Goal: Check status: Check status

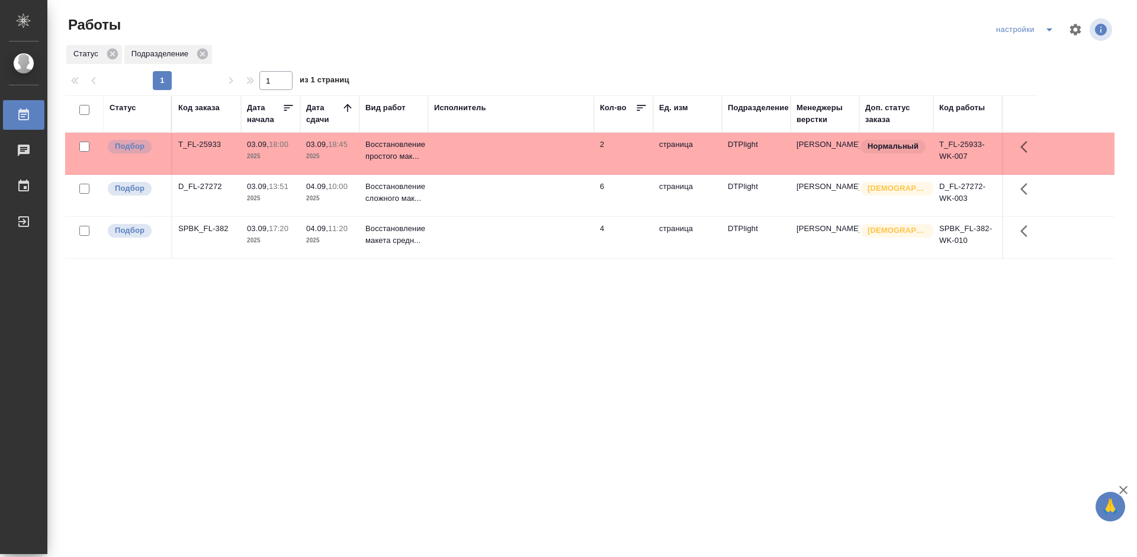
click at [568, 353] on div "Статус Код заказа Дата начала Дата сдачи Вид работ Исполнитель Кол-во Ед. изм П…" at bounding box center [589, 308] width 1049 height 426
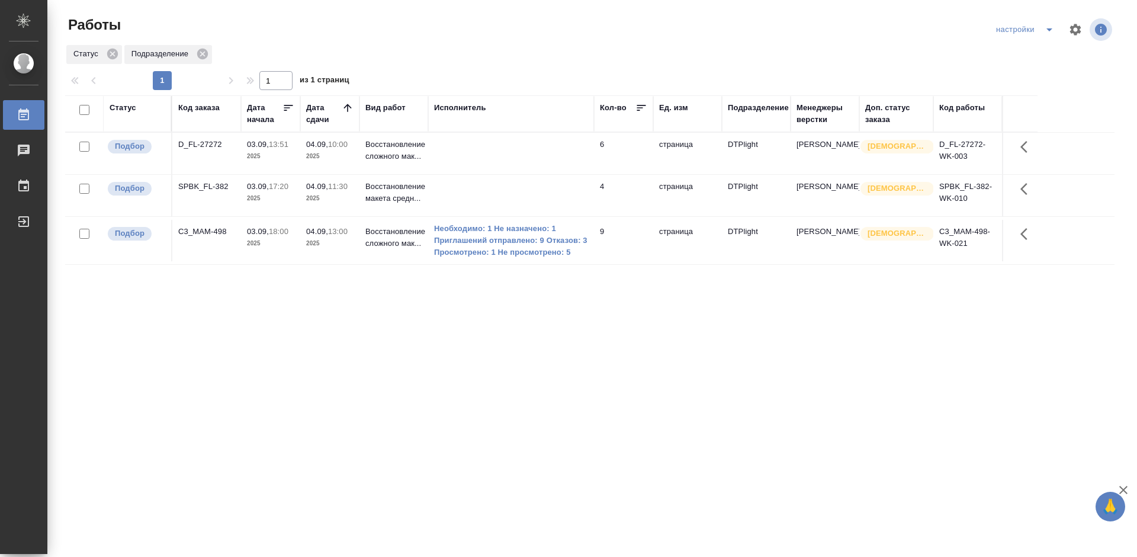
click at [725, 318] on div "Статус Код заказа Дата начала Дата сдачи Вид работ Исполнитель Кол-во Ед. изм П…" at bounding box center [589, 308] width 1049 height 426
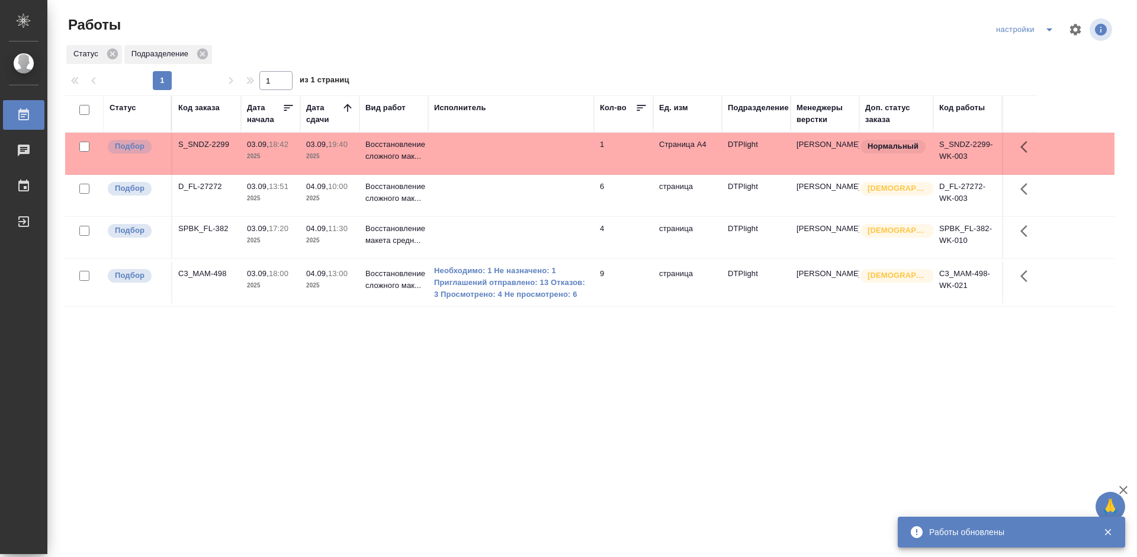
click at [539, 318] on div "Статус Код заказа Дата начала Дата сдачи Вид работ Исполнитель Кол-во Ед. изм П…" at bounding box center [589, 308] width 1049 height 426
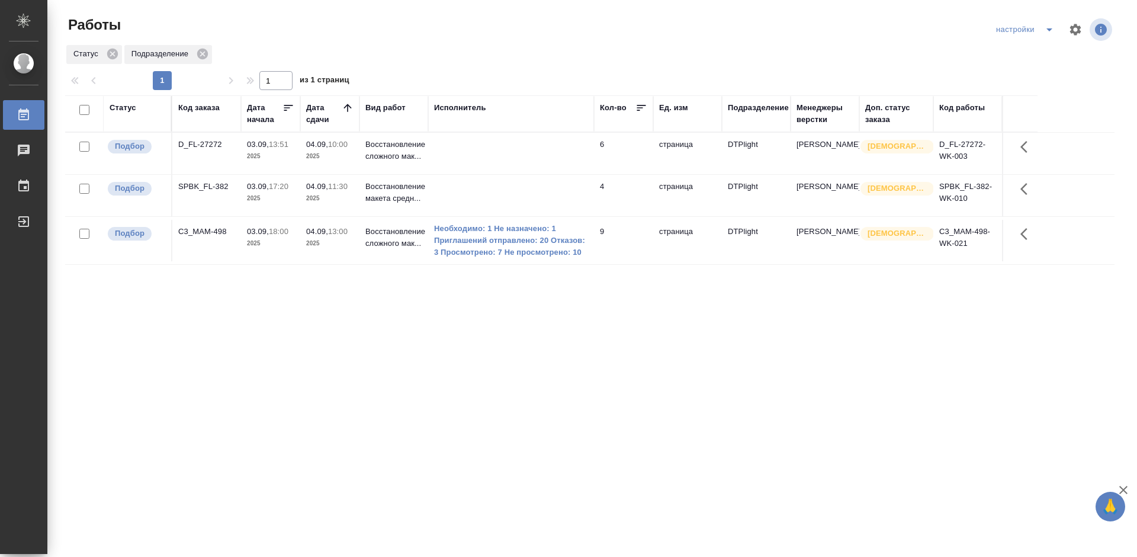
click at [625, 336] on div "Статус Код заказа Дата начала Дата сдачи Вид работ Исполнитель Кол-во Ед. изм П…" at bounding box center [589, 308] width 1049 height 426
click at [622, 363] on div "Статус Код заказа Дата начала Дата сдачи Вид работ Исполнитель Кол-во Ед. изм П…" at bounding box center [589, 308] width 1049 height 426
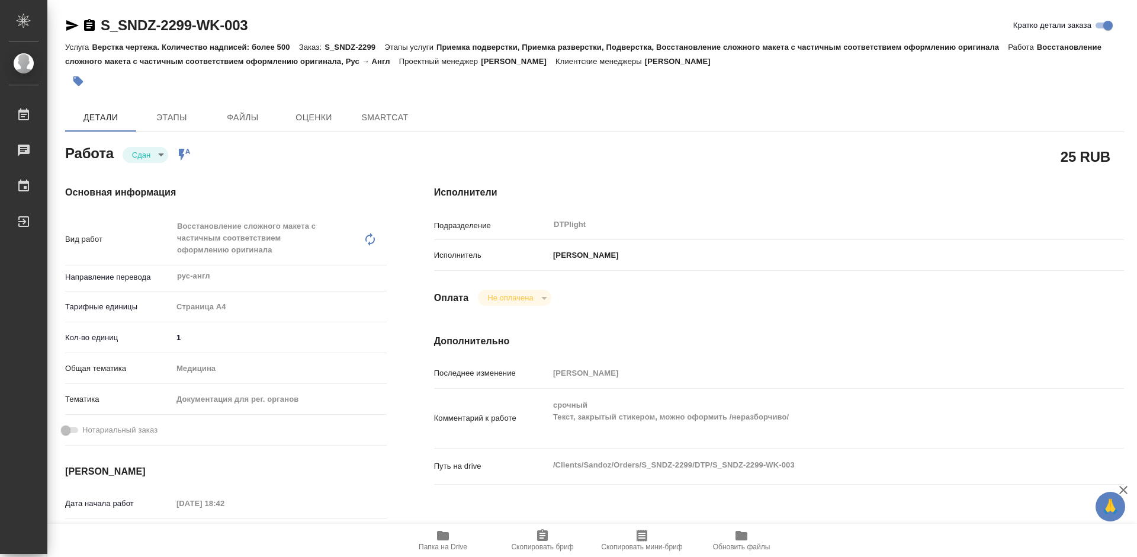
type textarea "x"
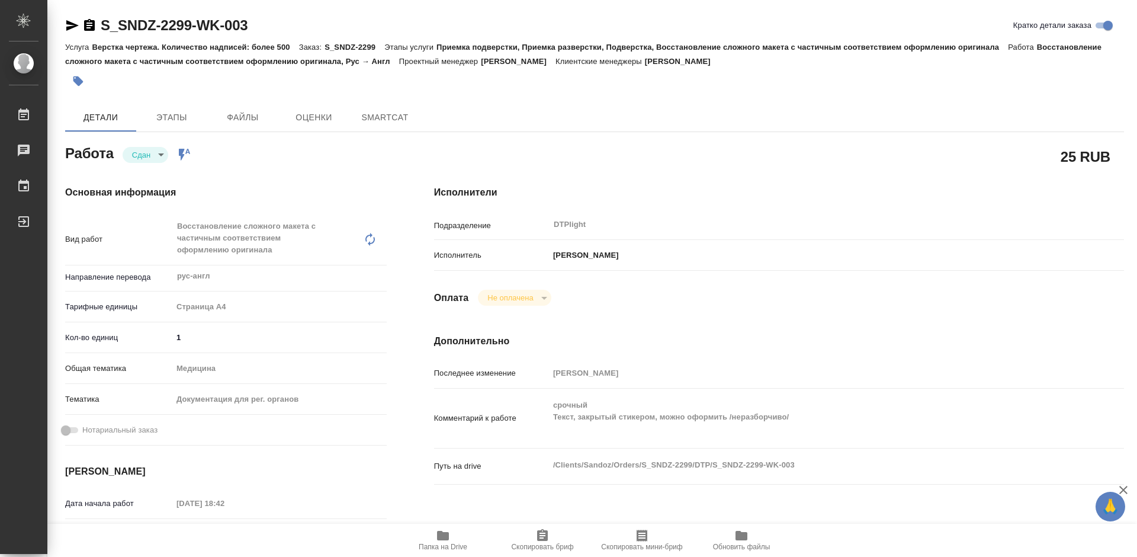
type textarea "x"
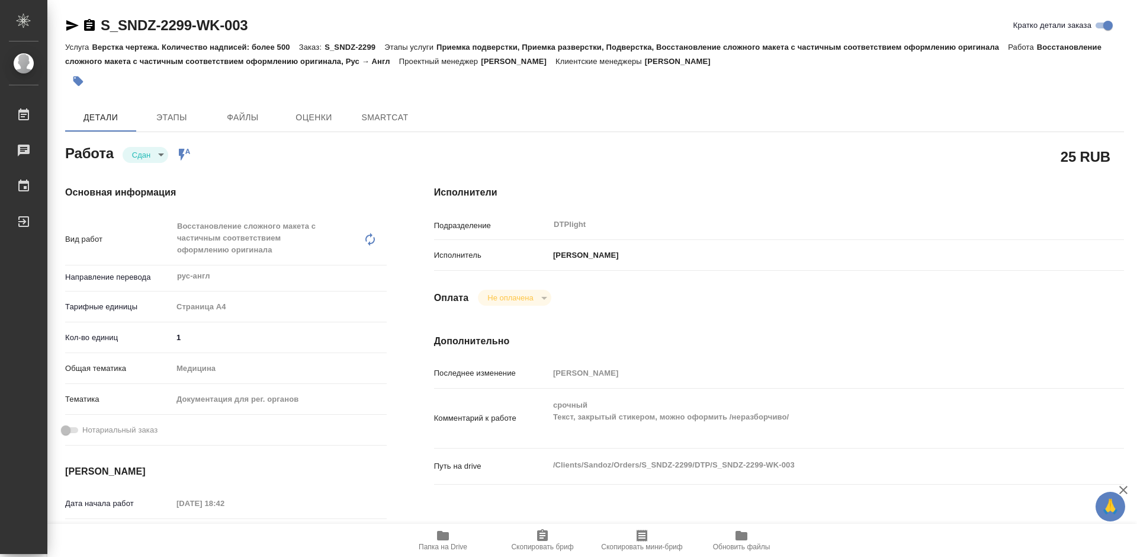
type textarea "x"
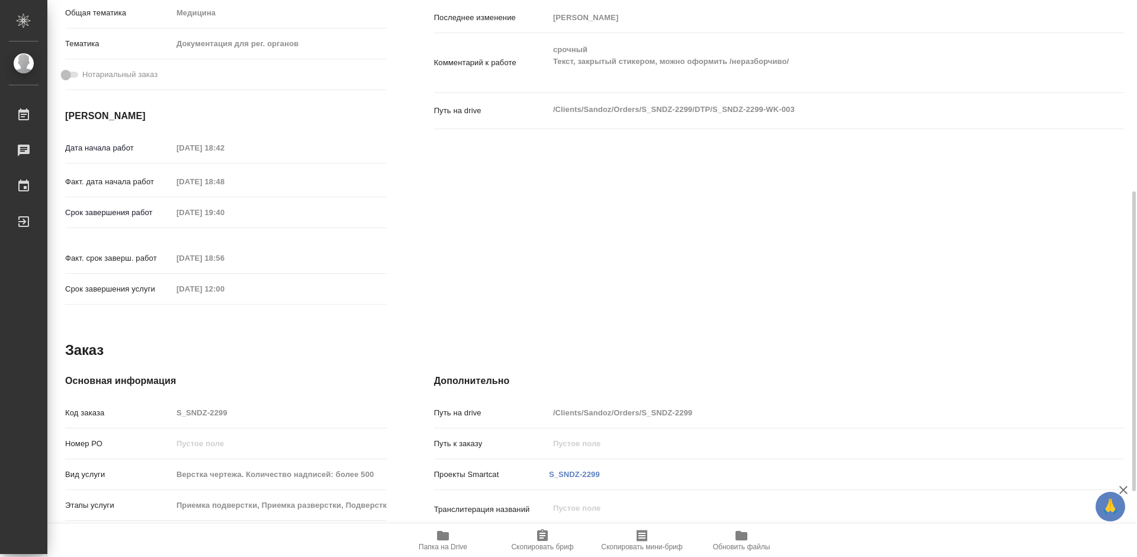
scroll to position [414, 0]
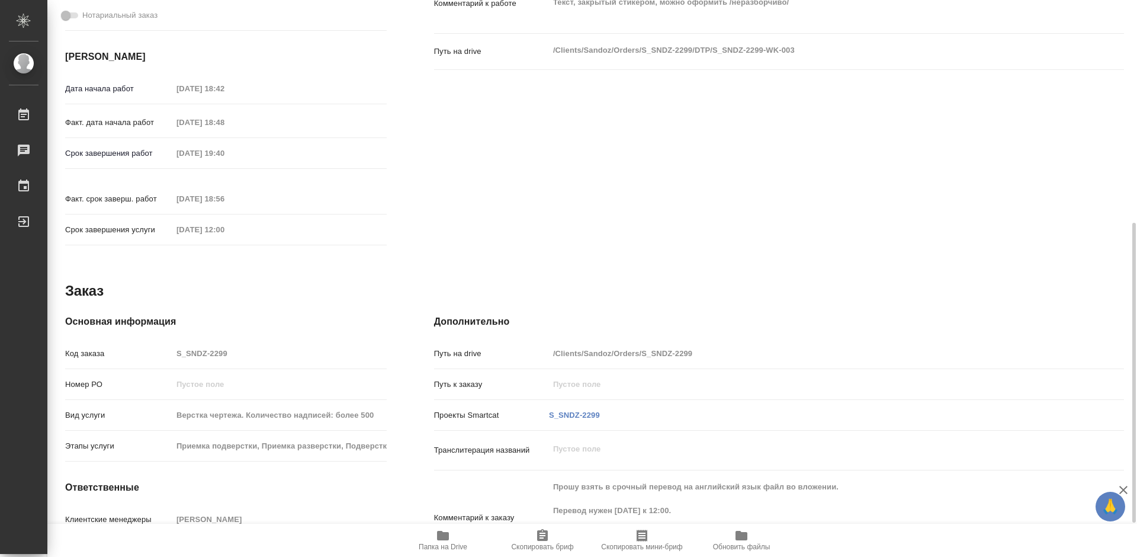
type textarea "x"
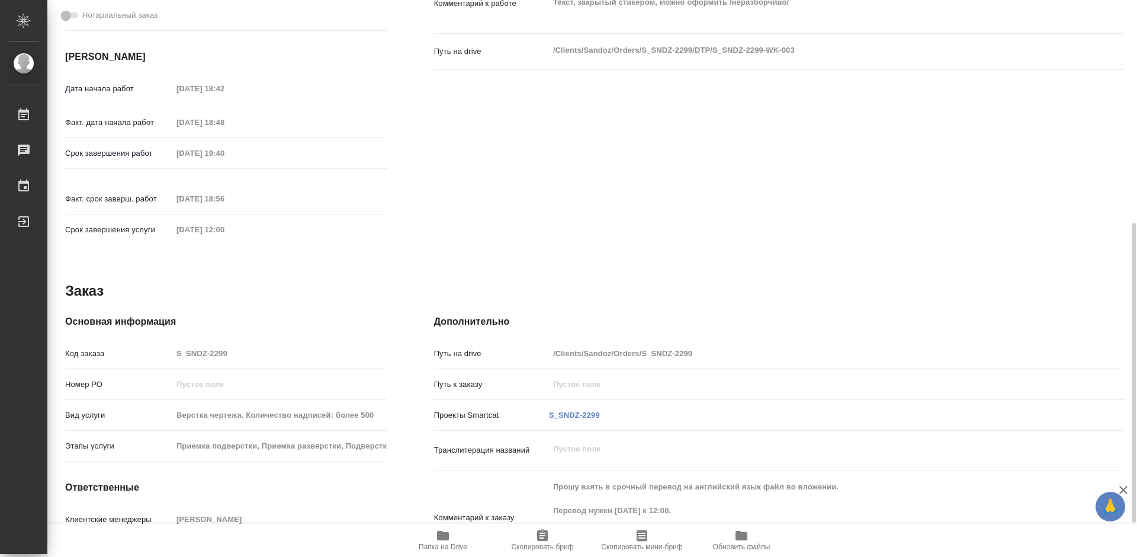
type textarea "x"
